Goal: Information Seeking & Learning: Learn about a topic

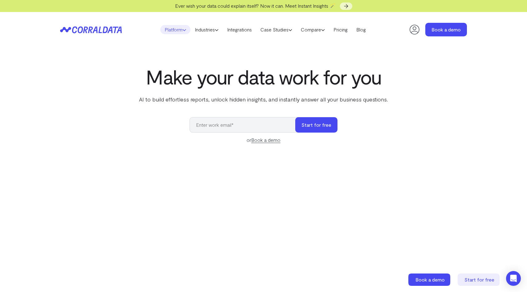
click at [175, 32] on link "Platform" at bounding box center [175, 29] width 30 height 9
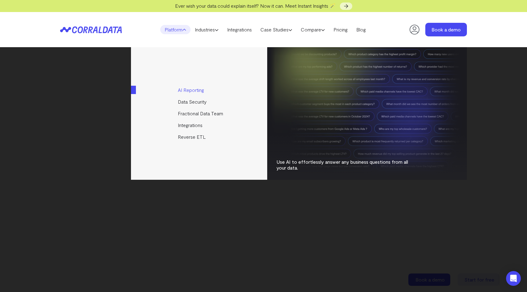
click at [193, 92] on link "AI Reporting" at bounding box center [199, 90] width 137 height 12
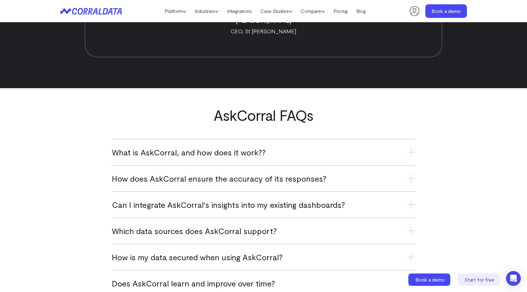
scroll to position [2391, 0]
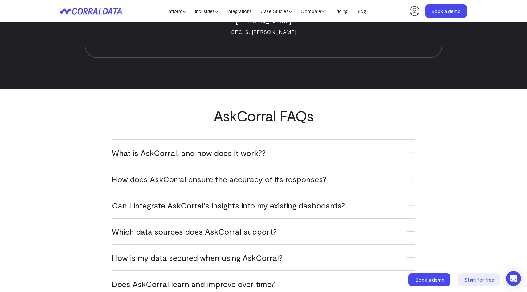
click at [232, 146] on div "What is AskCorral, and how does it work?? AskCorral is an AI-powered tool that …" at bounding box center [263, 152] width 303 height 26
click at [239, 152] on span "What is AskCorral, and how does it work??" at bounding box center [189, 153] width 154 height 10
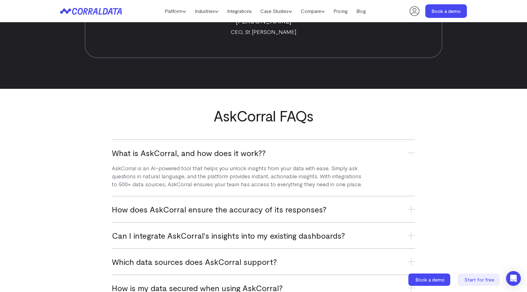
click at [242, 212] on span "How does AskCorral ensure the accuracy of its responses?" at bounding box center [219, 209] width 215 height 10
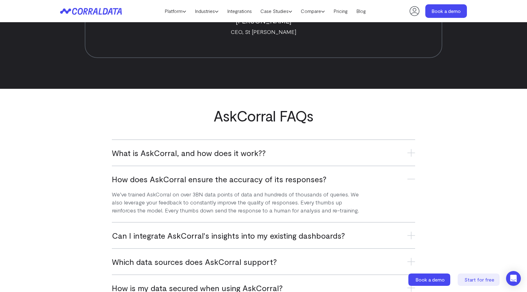
click at [243, 235] on span "Can I integrate AskCorral's insights into my existing dashboards?" at bounding box center [228, 235] width 233 height 10
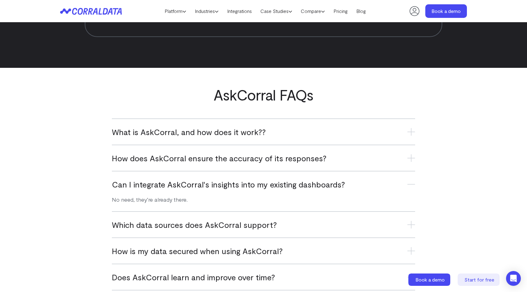
scroll to position [2412, 0]
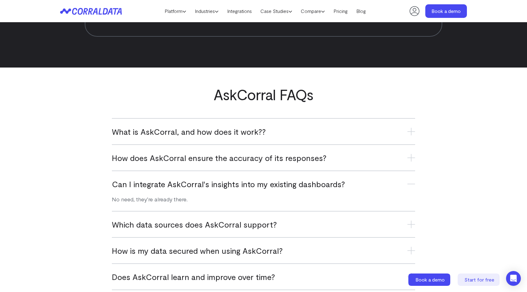
click at [240, 225] on h3 "Which data sources does AskCorral support?" at bounding box center [263, 224] width 303 height 10
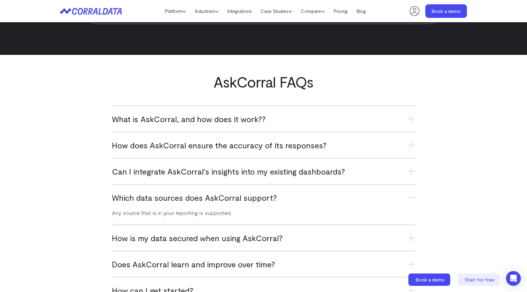
scroll to position [2428, 0]
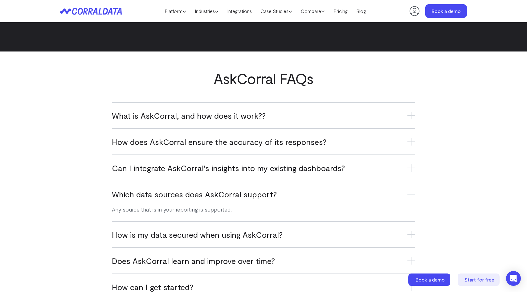
click at [241, 230] on h3 "How is my data secured when using AskCorral?" at bounding box center [263, 234] width 303 height 10
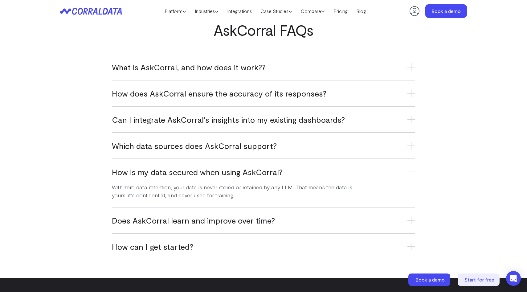
scroll to position [2481, 0]
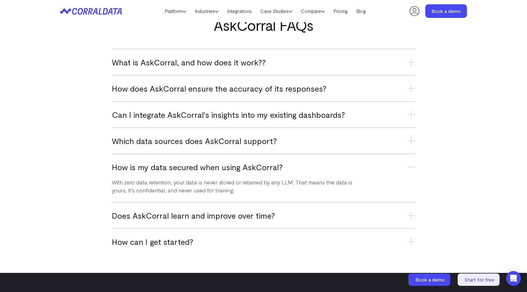
click at [273, 216] on h3 "Does AskCorral learn and improve over time?" at bounding box center [263, 215] width 303 height 10
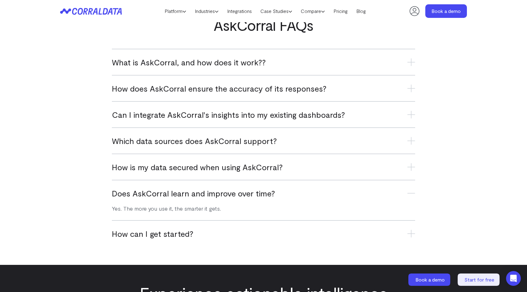
click at [209, 258] on section "AskCorral FAQs What is AskCorral, and how does it work?? AskCorral is an AI-pow…" at bounding box center [263, 131] width 527 height 267
click at [223, 231] on h3 "How can I get started?" at bounding box center [263, 233] width 303 height 10
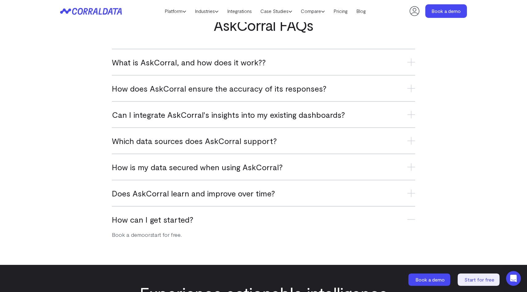
click at [222, 189] on h3 "Does AskCorral learn and improve over time?" at bounding box center [263, 193] width 303 height 10
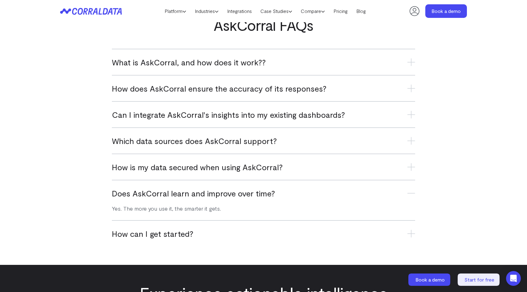
click at [268, 115] on span "Can I integrate AskCorral's insights into my existing dashboards?" at bounding box center [228, 114] width 233 height 10
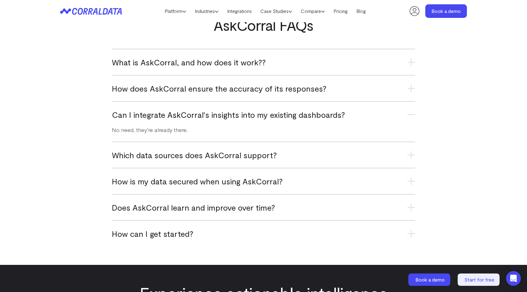
click at [256, 78] on div "How does AskCorral ensure the accuracy of its responses? We’ve trained AskCorra…" at bounding box center [263, 88] width 303 height 26
click at [240, 187] on div "How is my data secured when using AskCorral? With zero data retention, your dat…" at bounding box center [263, 181] width 303 height 26
click at [239, 177] on h3 "How is my data secured when using AskCorral?" at bounding box center [263, 181] width 303 height 10
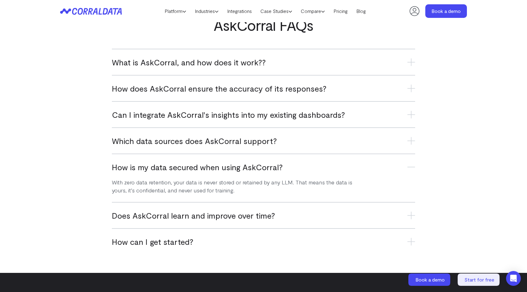
click at [211, 16] on header "Platform AI Reporting Use AI to effortlessly answer any business questions from…" at bounding box center [263, 11] width 407 height 22
click at [212, 12] on link "Industries" at bounding box center [207, 10] width 32 height 9
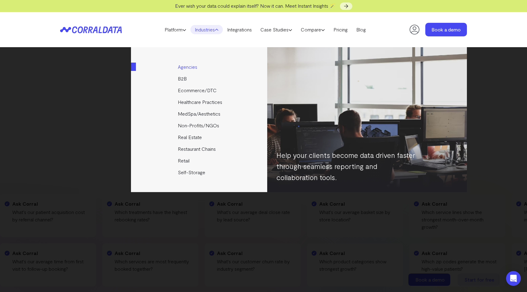
click at [188, 71] on link "Agencies" at bounding box center [199, 67] width 137 height 12
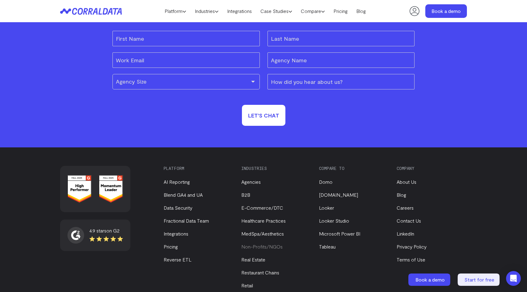
scroll to position [2002, 0]
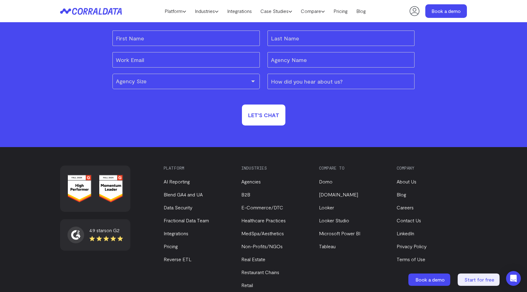
click at [168, 250] on li "Pricing" at bounding box center [197, 246] width 67 height 7
click at [167, 249] on link "Pricing" at bounding box center [171, 246] width 14 height 6
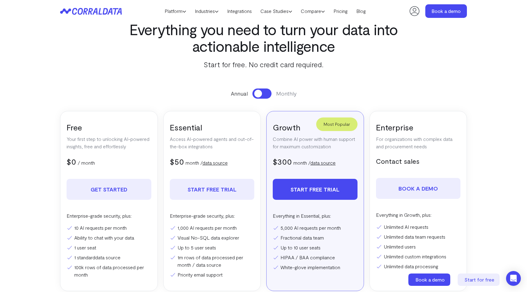
scroll to position [202, 0]
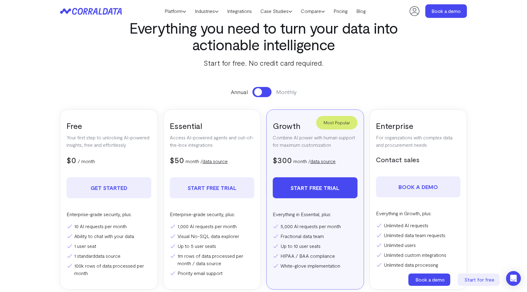
click at [325, 162] on link "data source" at bounding box center [322, 161] width 25 height 6
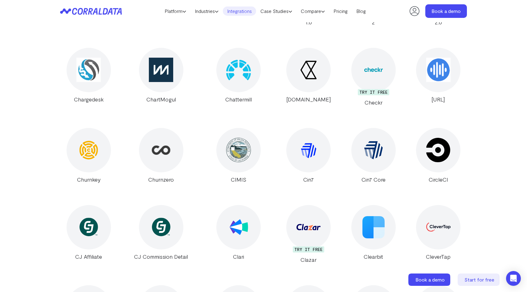
scroll to position [2069, 0]
